Goal: Find specific page/section: Find specific page/section

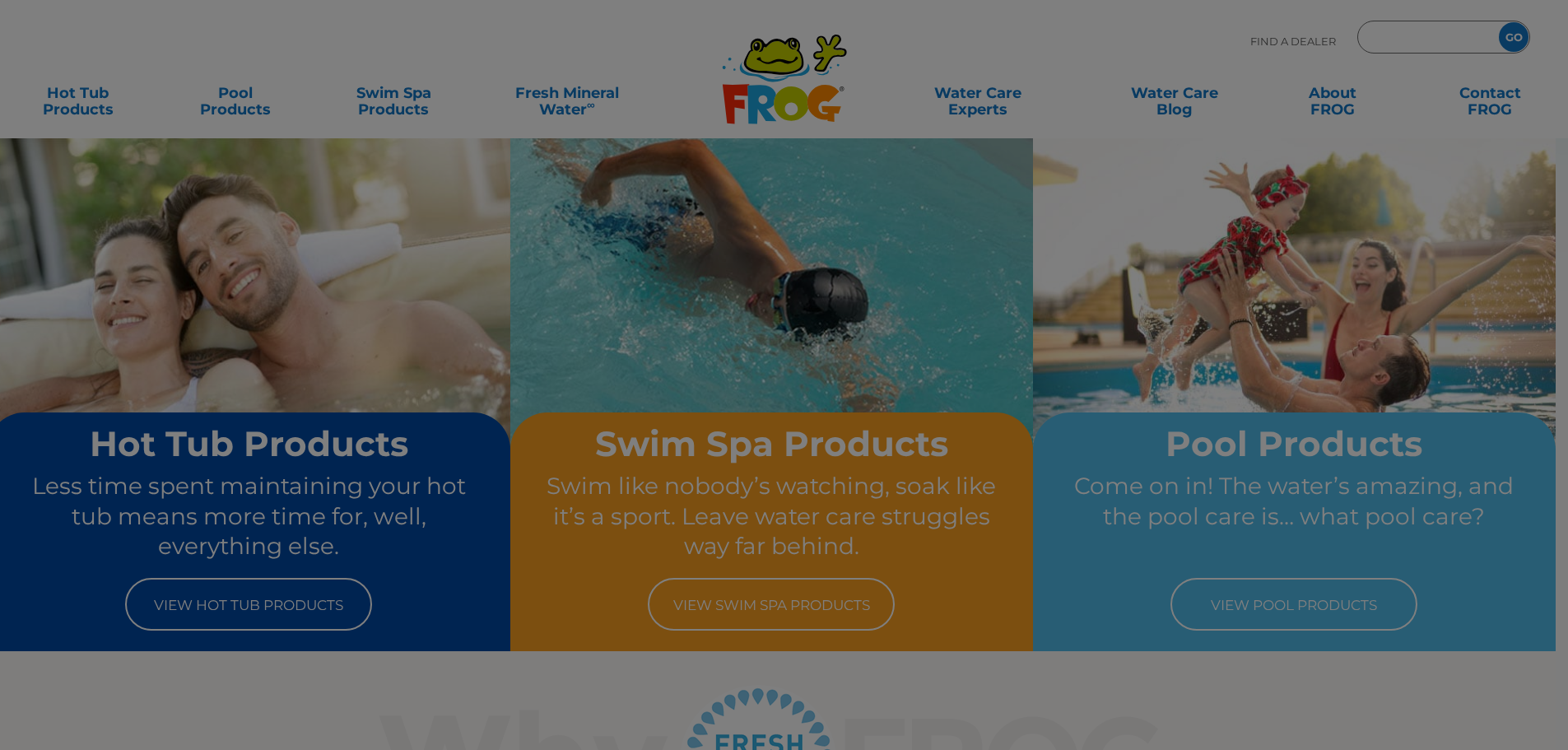
click at [1370, 27] on input "Zip Code Form" at bounding box center [1426, 37] width 111 height 23
type input "ENTER ZIP CODE"
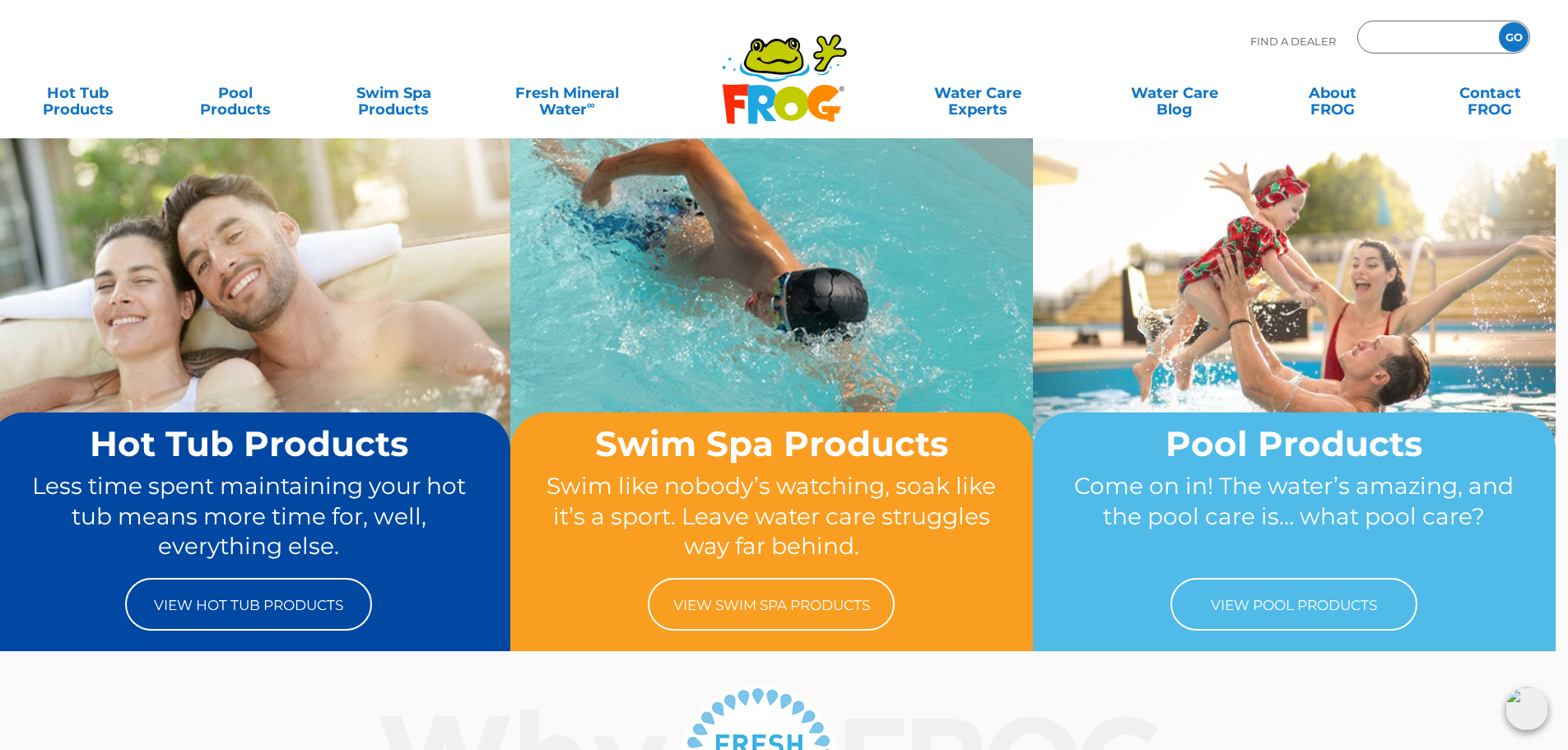
type input "ENTER ZIP CODE"
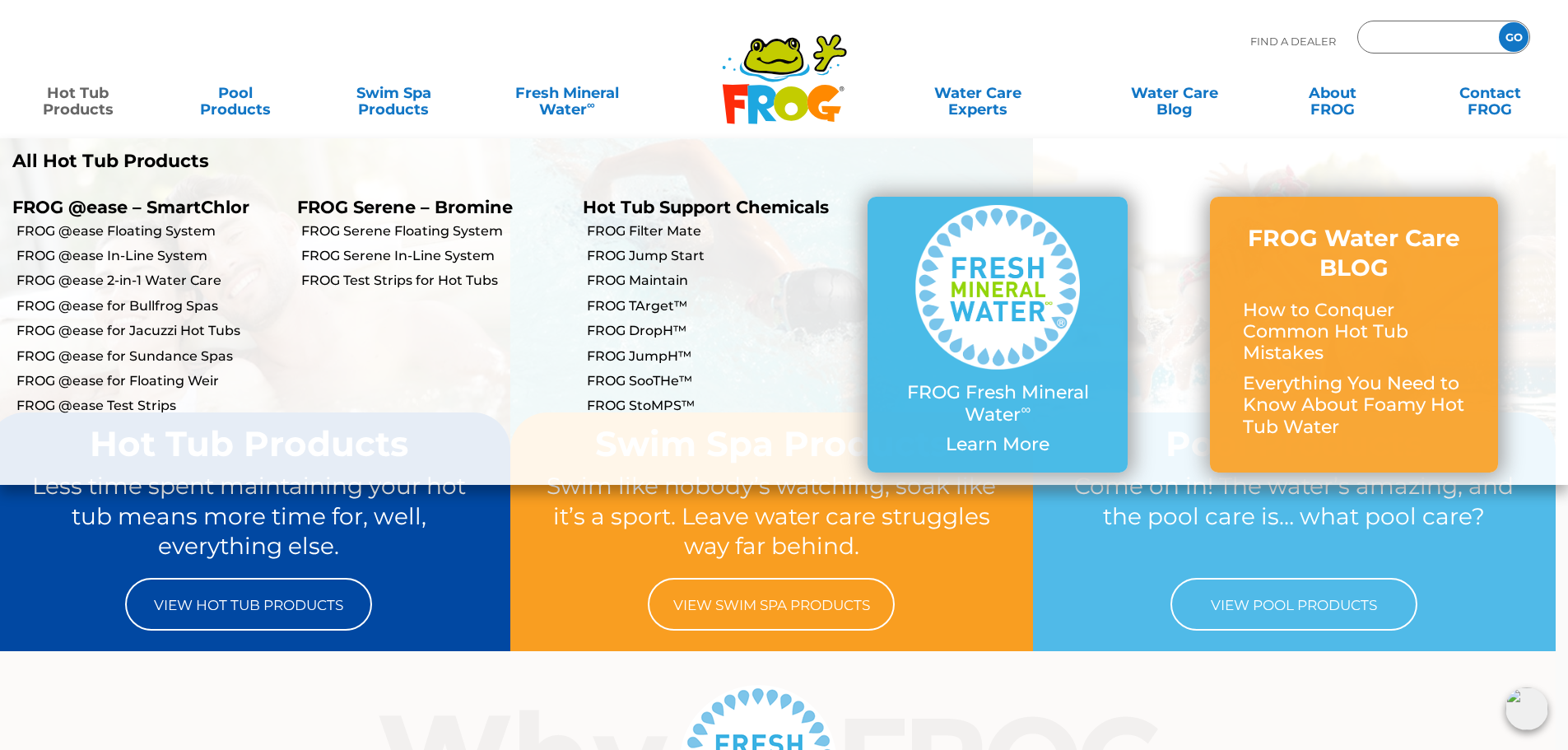
type input "ENTER ZIP CODE"
click at [74, 109] on link "Hot Tub Products" at bounding box center [78, 93] width 123 height 33
